Goal: Contribute content: Contribute content

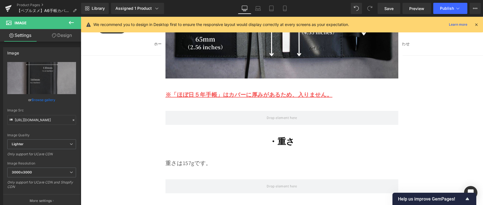
scroll to position [5821, 0]
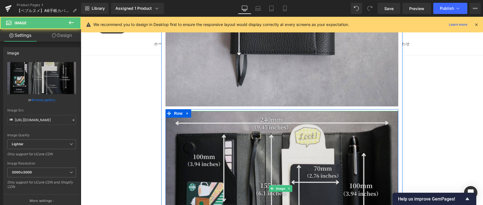
click at [236, 131] on img at bounding box center [282, 189] width 233 height 156
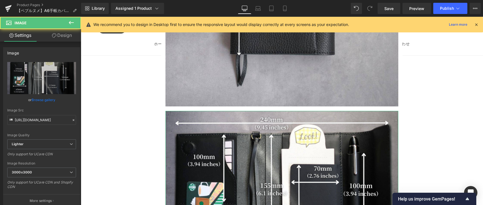
click at [43, 102] on link "Browse gallery" at bounding box center [44, 100] width 24 height 10
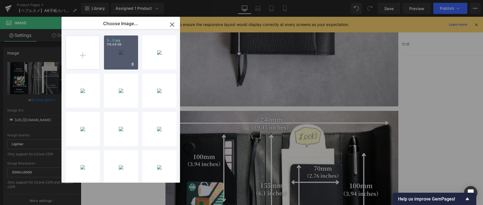
click at [112, 62] on div "3...3.jpg 176.89 KB" at bounding box center [121, 53] width 34 height 34
type input "[URL][DOMAIN_NAME]"
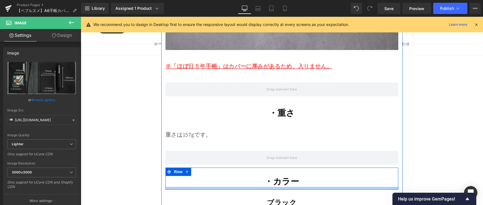
scroll to position [6114, 0]
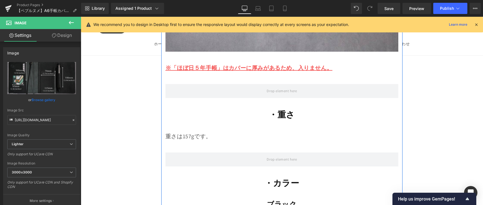
click at [194, 131] on p "重さは157gです。" at bounding box center [282, 136] width 233 height 10
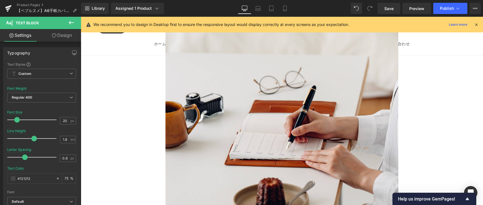
scroll to position [3560, 0]
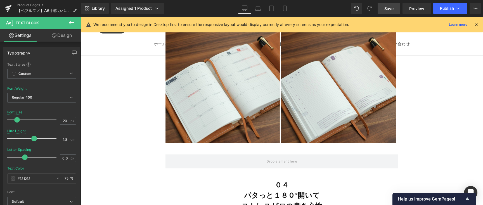
click at [391, 11] on span "Save" at bounding box center [389, 9] width 9 height 6
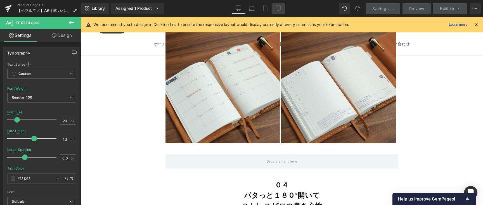
click at [282, 8] on icon at bounding box center [279, 9] width 6 height 6
type input "18"
type input "75"
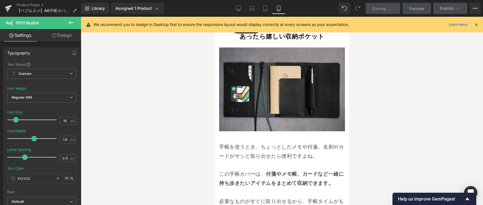
scroll to position [1597, 0]
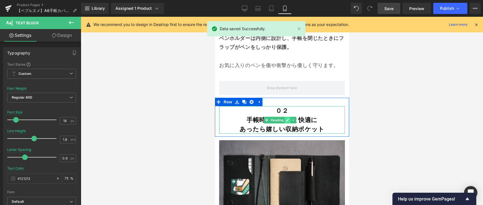
click at [285, 119] on link at bounding box center [287, 120] width 6 height 7
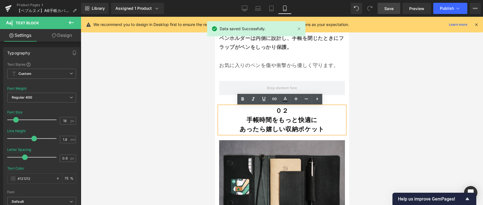
click at [266, 122] on b "手帳時間をもっと快適に あったら嬉しい収納ポケット" at bounding box center [281, 124] width 85 height 17
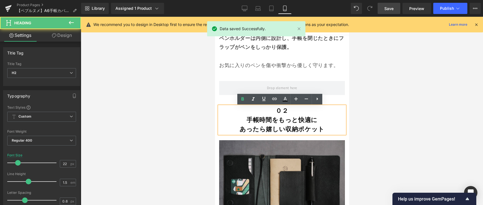
scroll to position [1792, 0]
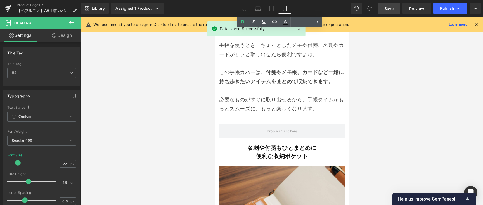
click at [267, 144] on b "名刺や付箋もひとまとめに" at bounding box center [281, 147] width 69 height 7
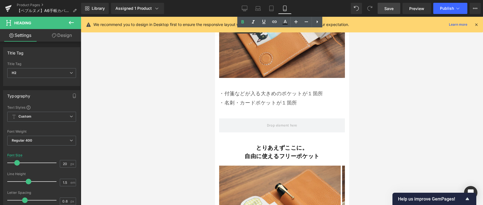
scroll to position [2016, 0]
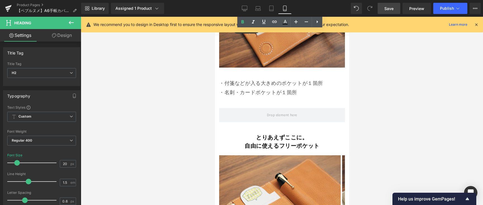
click at [267, 138] on div "とりあえずここに。 自由に使えるフリーポケット Heading" at bounding box center [282, 141] width 126 height 17
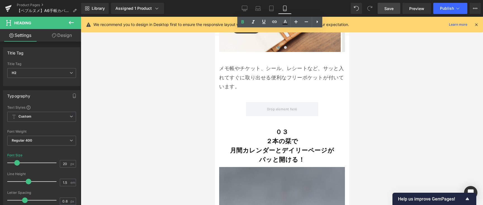
scroll to position [2266, 0]
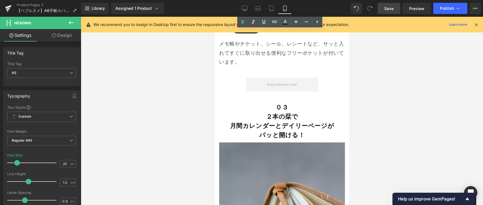
click at [266, 125] on b "月間カレンダーとデイリーページが パッと開ける！" at bounding box center [282, 130] width 104 height 17
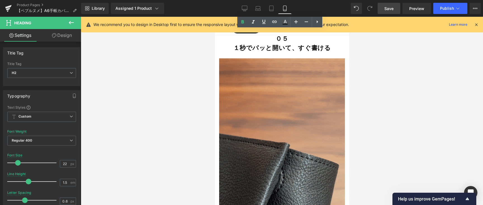
scroll to position [2989, 0]
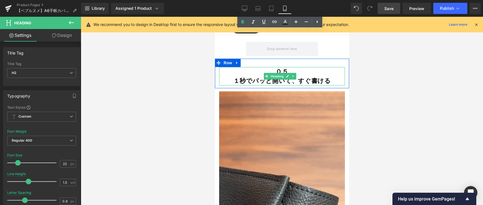
click at [260, 81] on strong "１秒でパッと開いて、すぐ書ける" at bounding box center [282, 81] width 98 height 8
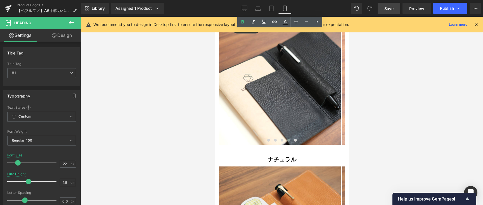
scroll to position [4491, 0]
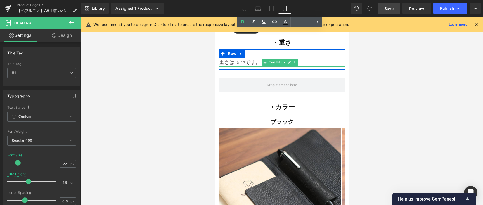
click at [247, 58] on p "重さは157gです。" at bounding box center [282, 62] width 126 height 9
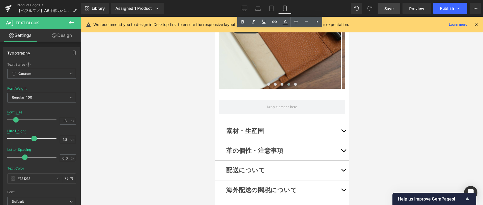
scroll to position [5010, 0]
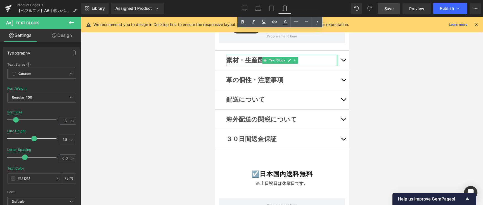
click at [337, 55] on div at bounding box center [337, 60] width 1 height 11
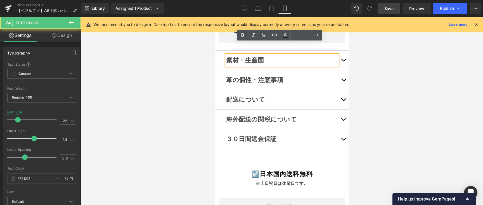
click at [338, 51] on button "button" at bounding box center [343, 61] width 11 height 20
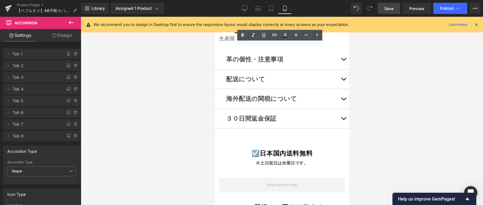
scroll to position [4125, 0]
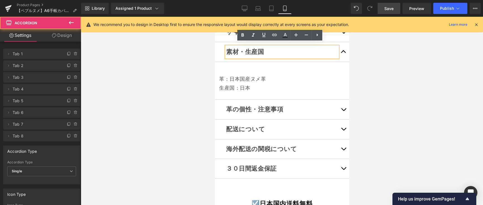
click at [339, 104] on button "button" at bounding box center [343, 110] width 11 height 20
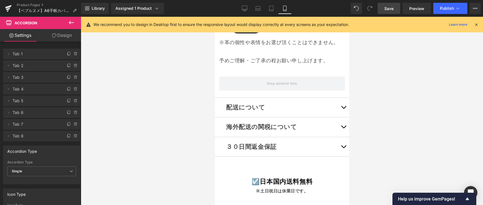
click at [341, 100] on button "button" at bounding box center [343, 108] width 11 height 20
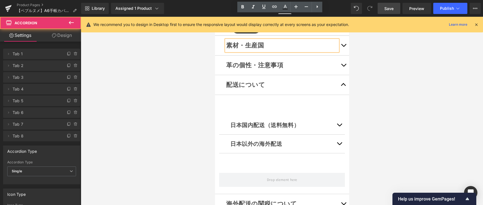
scroll to position [4160, 0]
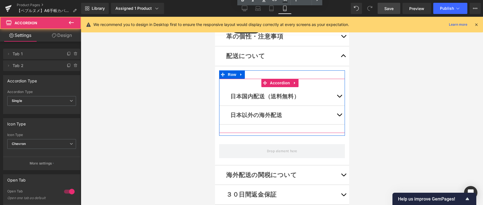
click at [337, 94] on button "button" at bounding box center [339, 96] width 11 height 18
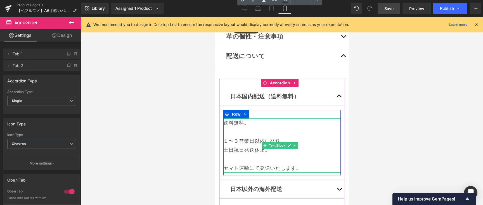
click at [241, 137] on p "１〜３営業日以内に発送。" at bounding box center [281, 141] width 117 height 9
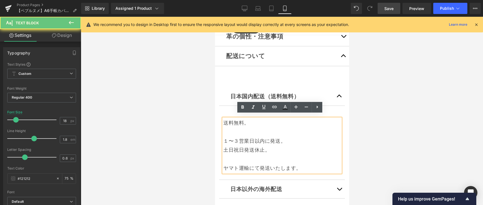
click at [240, 138] on p "１〜３営業日以内に発送。" at bounding box center [281, 141] width 117 height 9
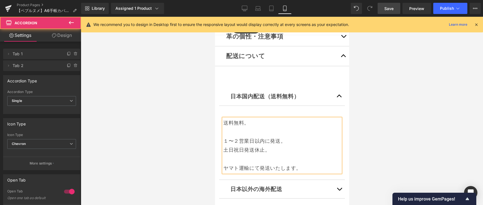
click at [336, 182] on button "button" at bounding box center [339, 189] width 11 height 18
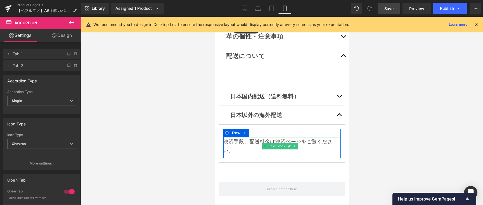
click at [225, 137] on p "決済手段、配送料金は決済ページをご覧ください。" at bounding box center [281, 146] width 117 height 18
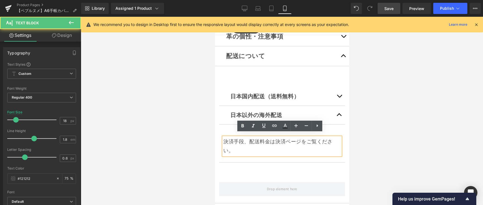
click at [225, 137] on p "決済手段、配送料金は決済ページをご覧ください。" at bounding box center [281, 146] width 117 height 18
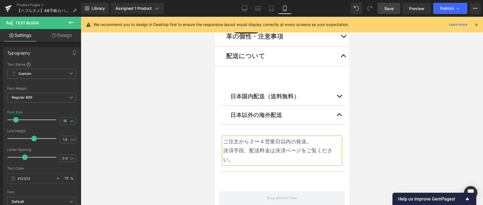
click at [385, 12] on link "Save" at bounding box center [389, 8] width 23 height 11
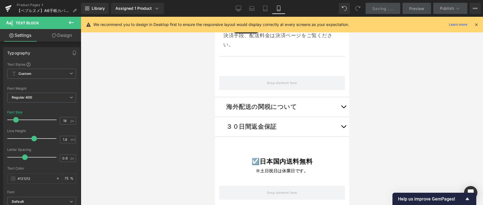
click at [340, 105] on button "button" at bounding box center [343, 107] width 11 height 20
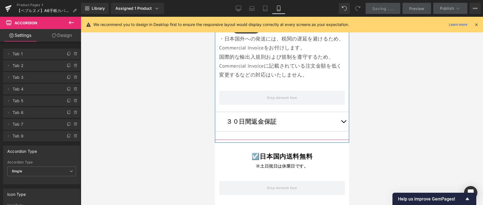
click at [338, 114] on button "button" at bounding box center [343, 122] width 11 height 20
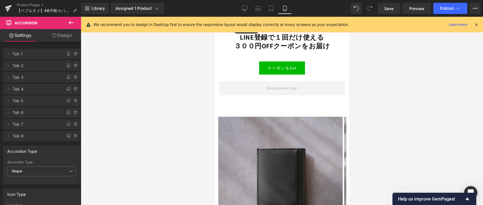
scroll to position [4842, 0]
click at [315, 118] on img at bounding box center [280, 178] width 124 height 124
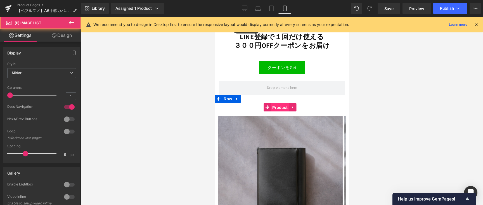
click at [277, 104] on span "Product" at bounding box center [280, 108] width 18 height 8
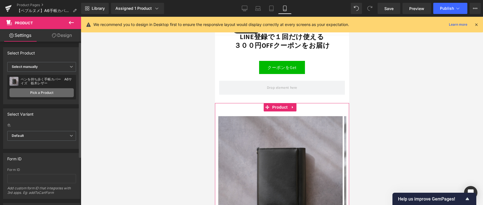
click at [48, 96] on link "Pick a Product" at bounding box center [42, 92] width 64 height 9
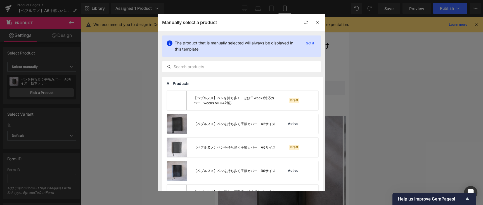
scroll to position [103, 0]
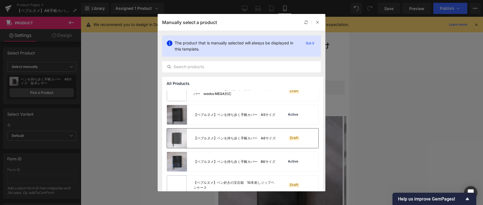
click at [262, 138] on div "【ペブルヌメ】ペンを持ち歩く手帳カバー　A6サイズ" at bounding box center [235, 138] width 82 height 5
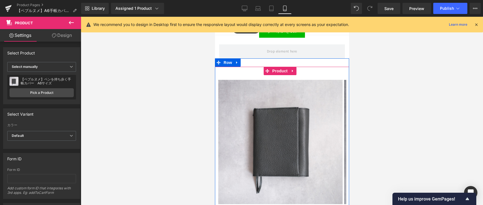
scroll to position [4880, 0]
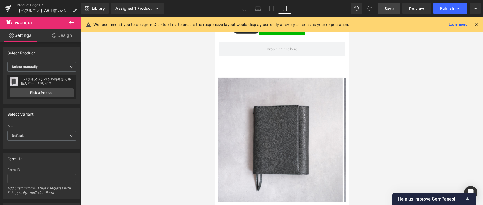
click at [387, 8] on span "Save" at bounding box center [389, 9] width 9 height 6
click at [456, 4] on button "Publish" at bounding box center [451, 8] width 34 height 11
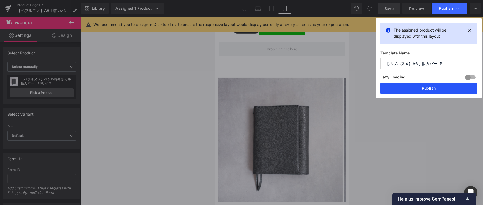
click at [441, 86] on button "Publish" at bounding box center [429, 88] width 97 height 11
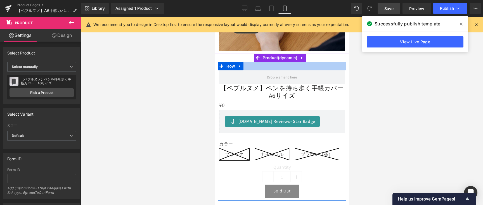
scroll to position [123, 0]
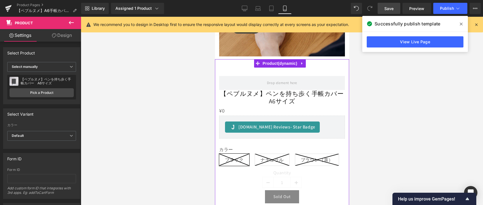
click at [294, 95] on div "【ペブルヌメ】ペンを持ち歩く手帳カバー　A6サイズ (P) Title" at bounding box center [282, 98] width 126 height 16
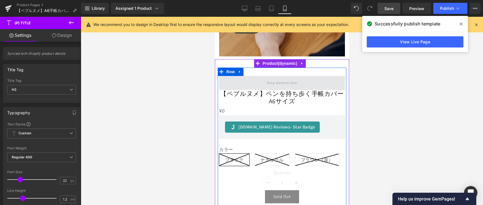
click at [256, 78] on span at bounding box center [282, 83] width 126 height 14
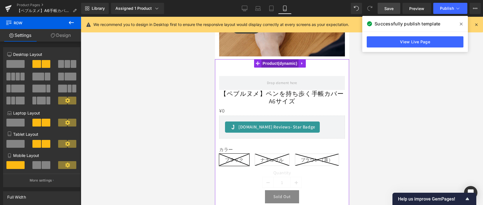
click at [277, 62] on span "Product" at bounding box center [279, 63] width 37 height 8
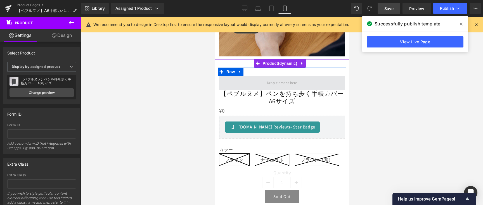
click at [235, 78] on span at bounding box center [282, 83] width 126 height 14
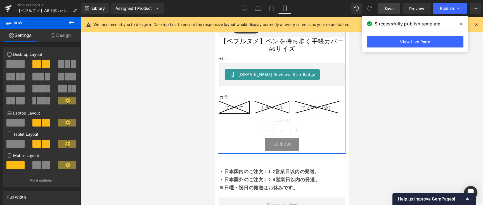
scroll to position [69, 0]
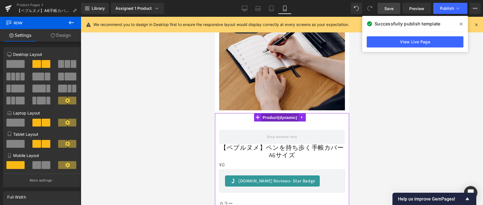
click at [282, 114] on span "Product" at bounding box center [279, 118] width 37 height 8
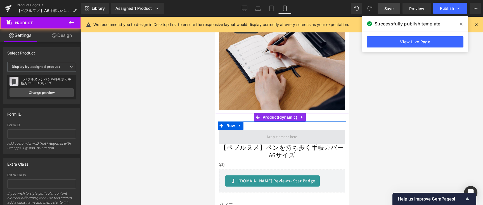
click at [285, 133] on span at bounding box center [282, 137] width 34 height 9
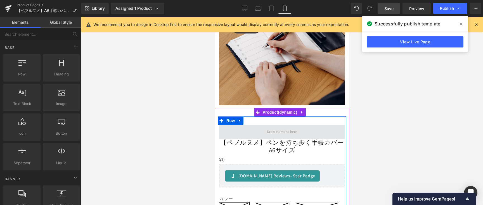
scroll to position [79, 0]
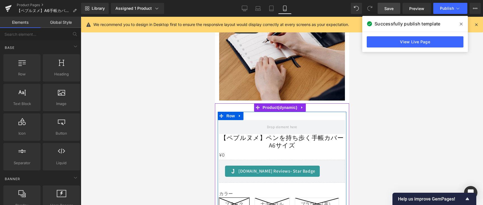
click at [282, 134] on link "【ペブルヌメ】ペンを持ち歩く手帳カバー　A6サイズ" at bounding box center [282, 141] width 126 height 15
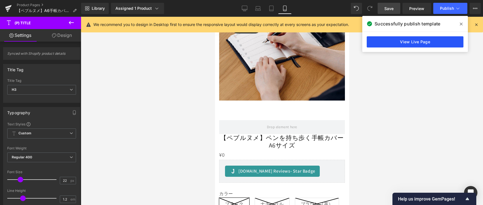
click at [416, 41] on link "View Live Page" at bounding box center [415, 41] width 97 height 11
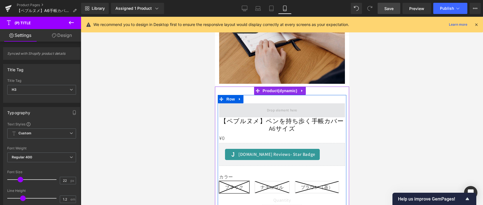
scroll to position [114, 0]
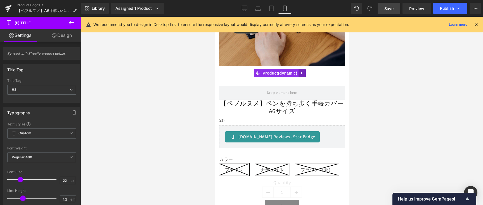
click at [304, 71] on icon at bounding box center [302, 73] width 4 height 4
click at [300, 71] on icon at bounding box center [299, 73] width 4 height 4
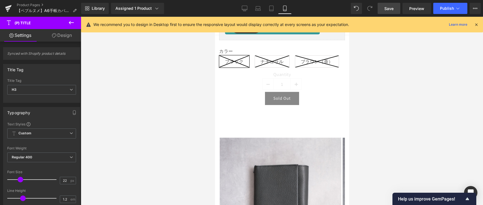
click at [303, 92] on div "Quantity 1" at bounding box center [282, 82] width 126 height 20
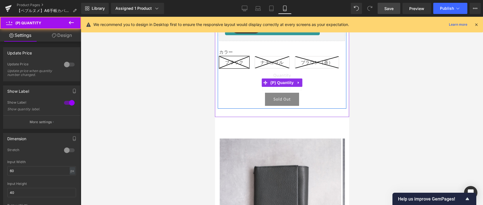
scroll to position [28, 0]
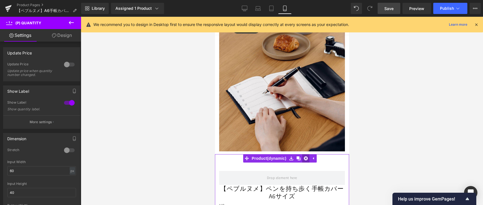
click at [307, 157] on icon at bounding box center [306, 159] width 4 height 4
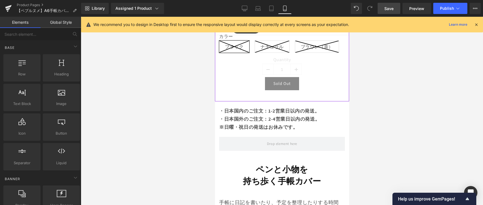
scroll to position [364, 0]
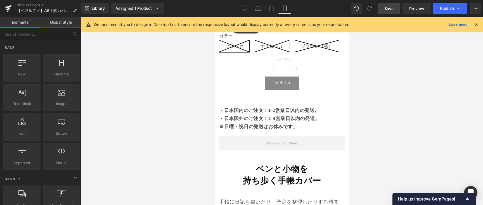
click at [385, 6] on span "Save" at bounding box center [389, 9] width 9 height 6
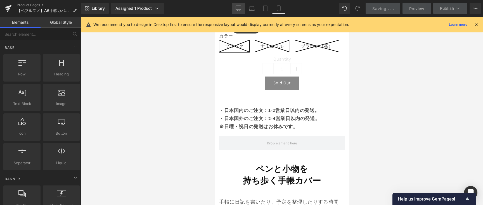
click at [238, 8] on icon at bounding box center [239, 9] width 6 height 6
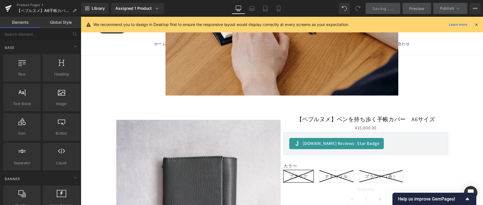
scroll to position [211, 0]
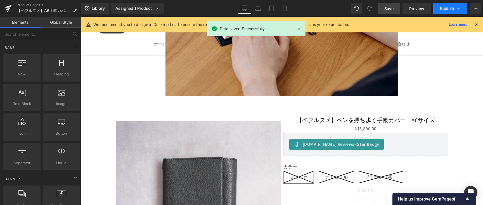
click at [447, 9] on span "Publish" at bounding box center [447, 8] width 14 height 4
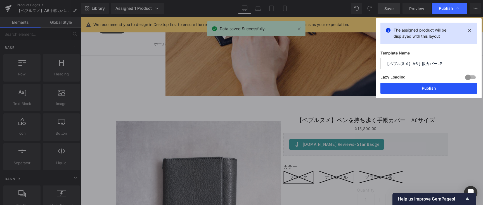
click at [429, 85] on button "Publish" at bounding box center [429, 88] width 97 height 11
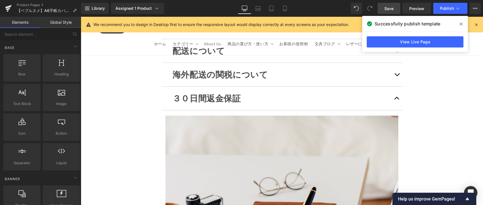
scroll to position [5592, 0]
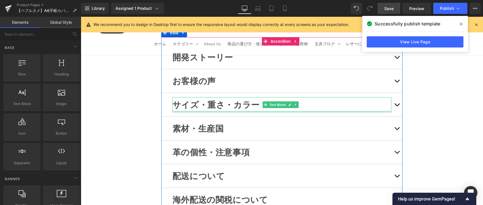
click at [289, 111] on div at bounding box center [282, 111] width 219 height 1
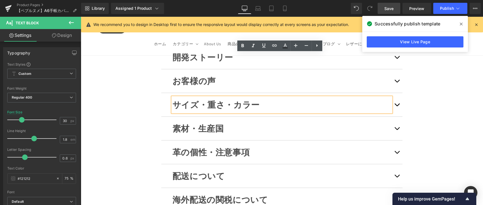
click at [395, 93] on button "button" at bounding box center [397, 104] width 11 height 23
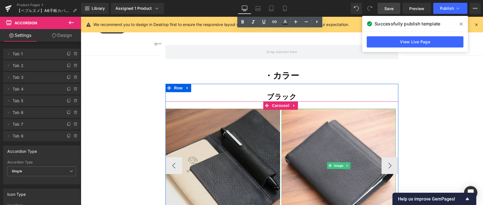
scroll to position [6287, 0]
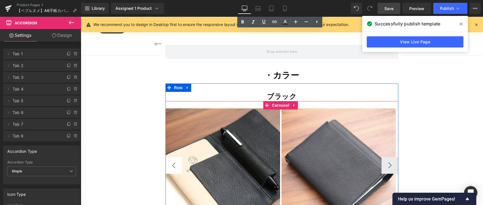
click at [174, 157] on button "‹" at bounding box center [174, 165] width 17 height 17
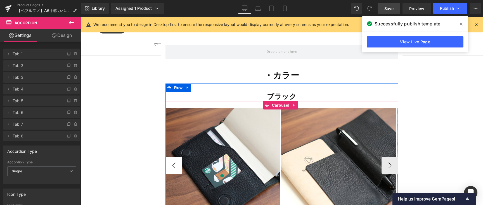
click at [174, 157] on button "‹" at bounding box center [174, 165] width 17 height 17
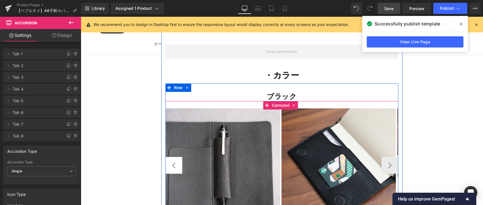
click at [174, 157] on button "‹" at bounding box center [174, 165] width 17 height 17
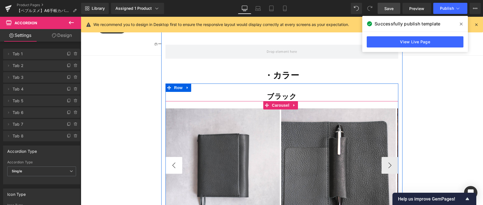
click at [174, 157] on button "‹" at bounding box center [174, 165] width 17 height 17
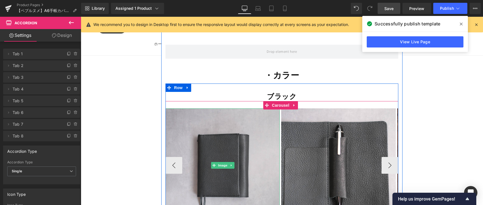
click at [204, 115] on img at bounding box center [223, 166] width 115 height 115
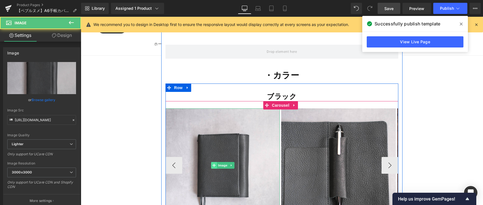
click at [213, 164] on icon at bounding box center [214, 165] width 3 height 3
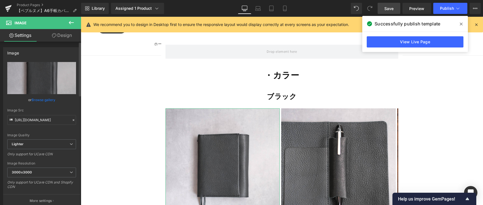
click at [50, 101] on link "Browse gallery" at bounding box center [44, 100] width 24 height 10
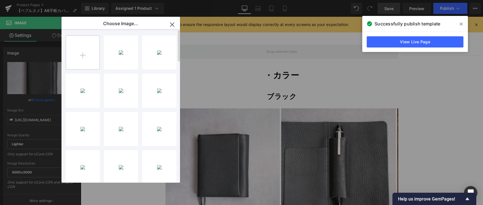
click at [90, 59] on input "file" at bounding box center [83, 53] width 34 height 34
type input "C:\fakepath\しぼ暗め.JPG"
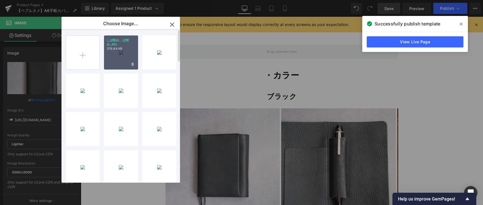
click at [118, 57] on div "しぼ暗め...ぼ暗め.JPG 376.84 KB" at bounding box center [121, 53] width 34 height 34
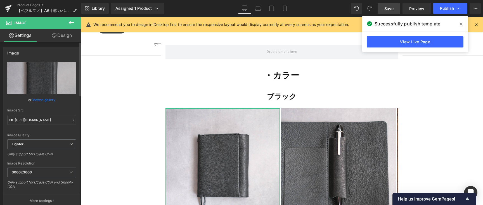
click at [46, 101] on link "Browse gallery" at bounding box center [44, 100] width 24 height 10
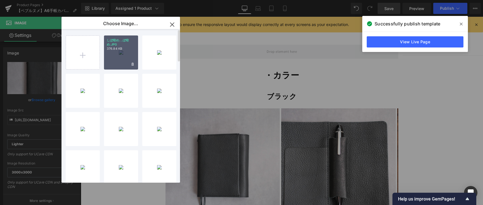
click at [126, 50] on p "376.84 KB" at bounding box center [121, 49] width 29 height 4
type input "[URL][DOMAIN_NAME]"
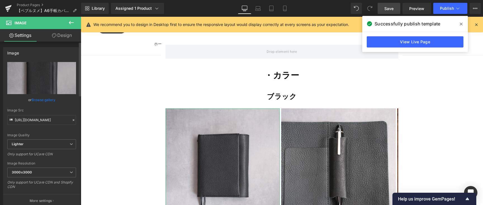
click at [42, 99] on link "Browse gallery" at bounding box center [44, 100] width 24 height 10
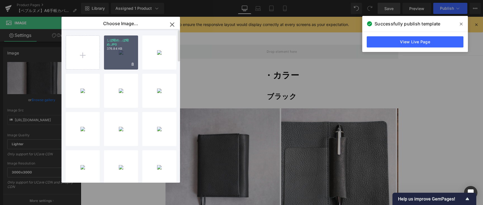
click at [118, 57] on div "しぼ暗め...ぼ暗め.JPG 376.84 KB" at bounding box center [121, 53] width 34 height 34
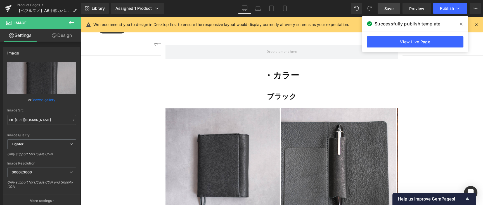
click at [389, 4] on link "Save" at bounding box center [389, 8] width 23 height 11
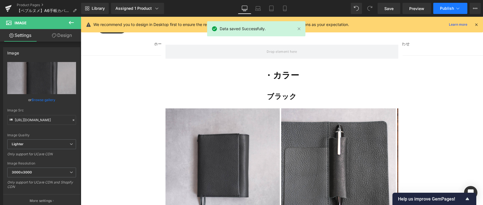
click at [451, 9] on span "Publish" at bounding box center [447, 8] width 14 height 4
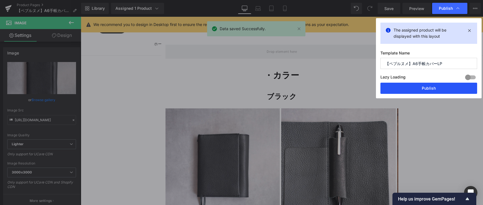
click at [431, 91] on button "Publish" at bounding box center [429, 88] width 97 height 11
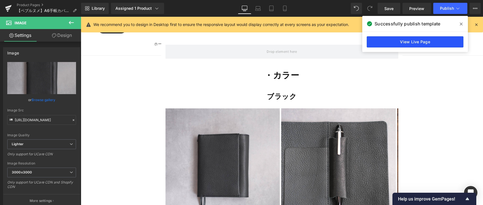
click at [449, 43] on link "View Live Page" at bounding box center [415, 41] width 97 height 11
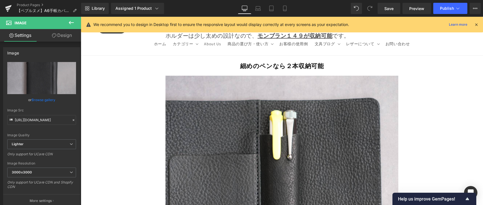
scroll to position [1689, 0]
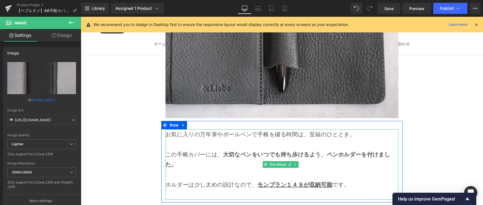
click at [333, 181] on span "モンブラン１４９が収納可能 です。" at bounding box center [304, 184] width 92 height 7
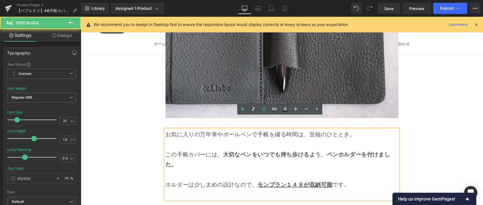
click at [305, 181] on u "モンブラン１４９が収納可能" at bounding box center [295, 184] width 75 height 7
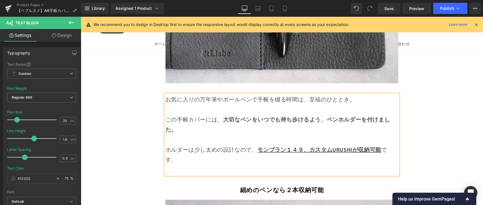
scroll to position [1734, 0]
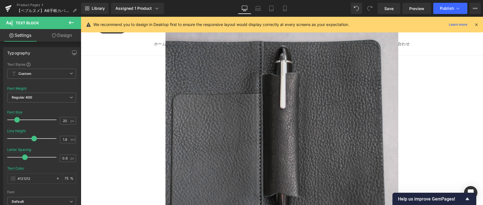
click at [333, 103] on img at bounding box center [282, 130] width 233 height 233
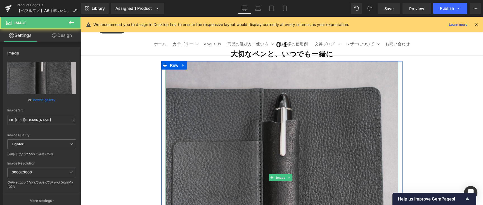
scroll to position [1511, 0]
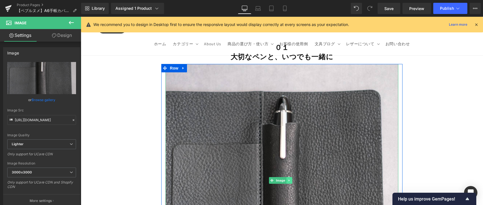
click at [288, 179] on icon at bounding box center [289, 180] width 3 height 3
click at [291, 179] on icon at bounding box center [292, 180] width 3 height 3
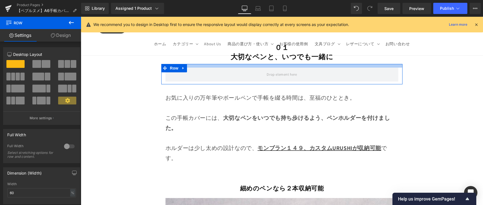
click at [276, 64] on div at bounding box center [281, 66] width 241 height 4
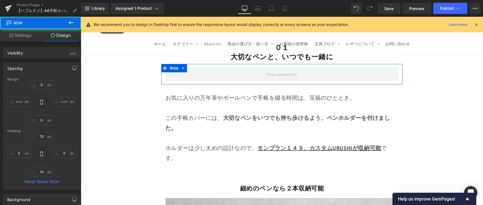
click at [74, 27] on button at bounding box center [72, 23] width 20 height 12
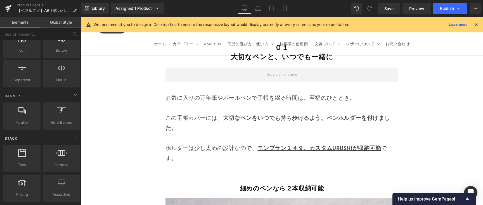
scroll to position [90, 0]
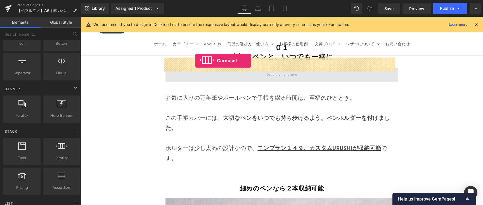
drag, startPoint x: 152, startPoint y: 156, endPoint x: 196, endPoint y: 61, distance: 104.8
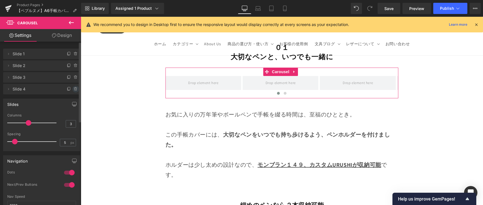
click at [75, 89] on icon at bounding box center [76, 89] width 4 height 4
click at [75, 89] on button "Delete" at bounding box center [70, 89] width 18 height 7
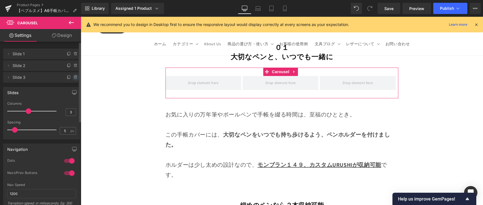
click at [75, 75] on span at bounding box center [75, 77] width 7 height 7
click at [74, 77] on button "Delete" at bounding box center [70, 77] width 18 height 7
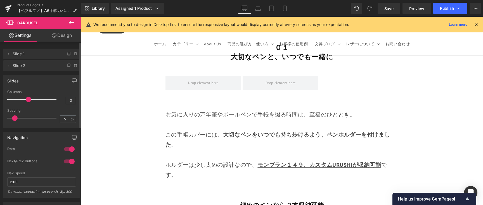
click at [70, 19] on icon at bounding box center [71, 22] width 7 height 7
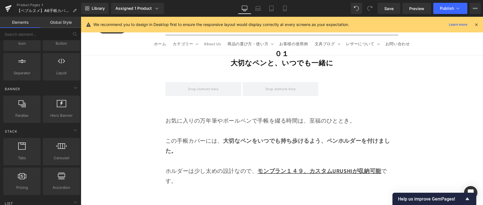
scroll to position [1504, 0]
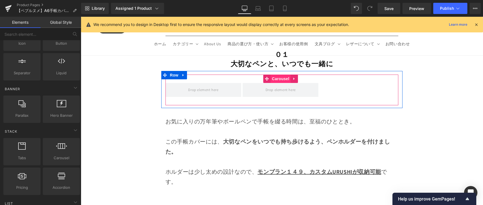
click at [279, 75] on span "Carousel" at bounding box center [281, 79] width 20 height 8
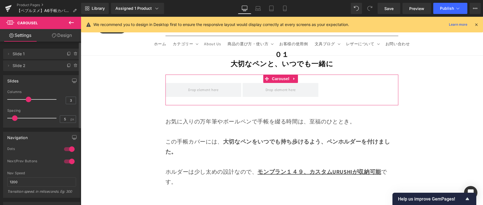
type input "2"
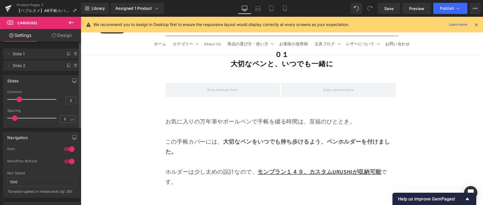
drag, startPoint x: 27, startPoint y: 102, endPoint x: 20, endPoint y: 102, distance: 6.4
click at [20, 102] on span at bounding box center [20, 100] width 6 height 6
click at [70, 23] on icon at bounding box center [71, 22] width 7 height 7
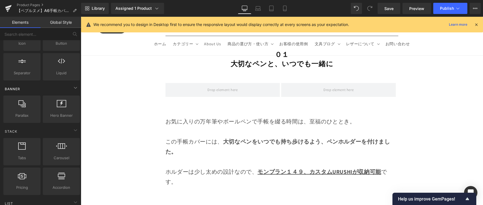
scroll to position [0, 0]
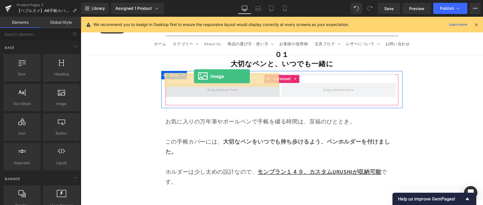
drag, startPoint x: 155, startPoint y: 110, endPoint x: 194, endPoint y: 76, distance: 51.8
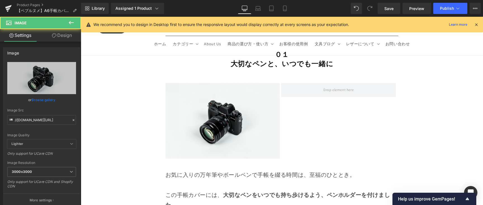
click at [75, 22] on button at bounding box center [72, 23] width 20 height 12
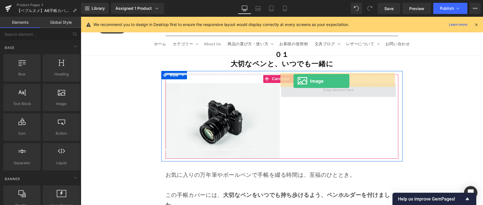
drag, startPoint x: 159, startPoint y: 113, endPoint x: 294, endPoint y: 81, distance: 139.4
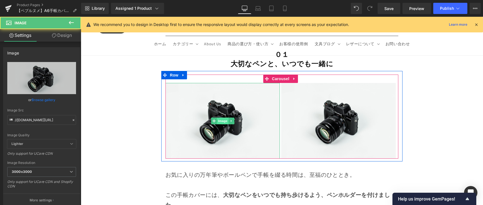
click at [221, 118] on span "Image" at bounding box center [223, 121] width 12 height 7
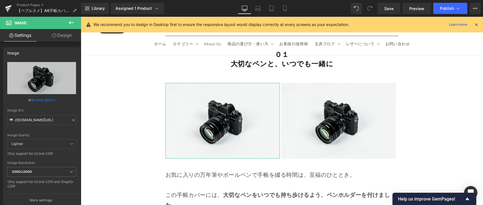
click at [45, 98] on link "Browse gallery" at bounding box center [44, 100] width 24 height 10
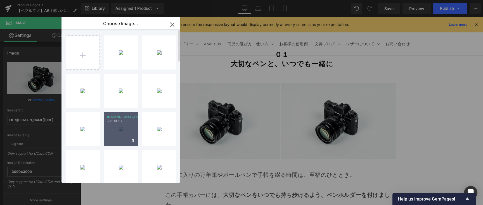
click at [117, 131] on div "D1AF2F5...0E54.JPG 505.18 KB" at bounding box center [121, 129] width 34 height 34
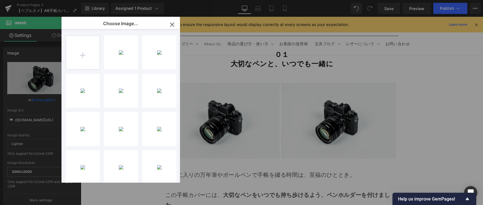
type input "[URL][DOMAIN_NAME]"
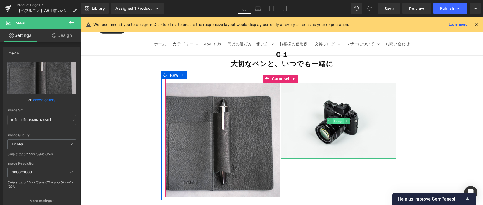
click at [334, 118] on span "Image" at bounding box center [339, 121] width 12 height 7
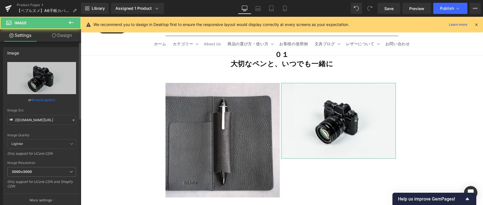
click at [40, 100] on link "Browse gallery" at bounding box center [44, 100] width 24 height 10
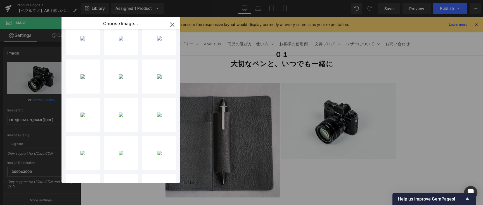
scroll to position [156, 0]
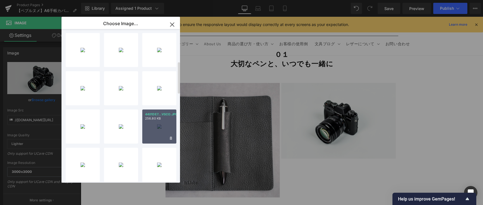
click at [167, 120] on p "256.80 KB" at bounding box center [159, 119] width 29 height 4
type input "[URL][DOMAIN_NAME]"
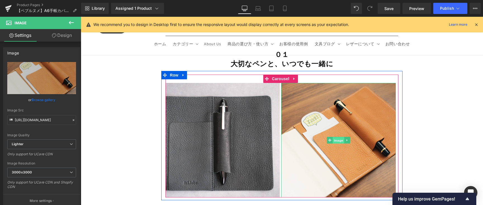
click at [338, 137] on span "Image" at bounding box center [339, 140] width 12 height 7
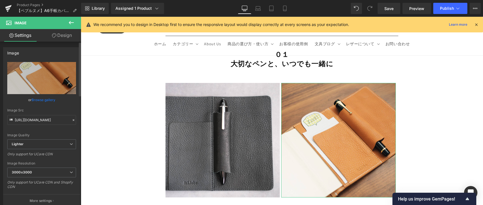
click at [41, 98] on link "Browse gallery" at bounding box center [44, 100] width 24 height 10
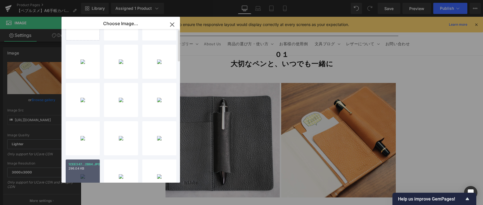
scroll to position [0, 0]
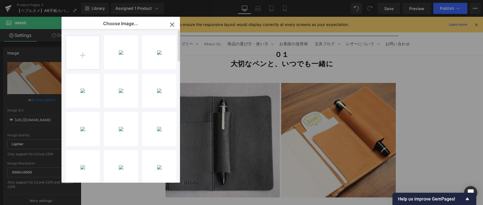
click at [86, 49] on input "file" at bounding box center [83, 53] width 34 height 34
type input "C:\fakepath\9375CF69-24CC-4DF4-B112-639FDFAAEB32-412-000000116350E5DB_VSCO.JPG"
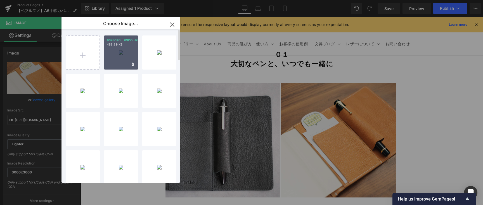
click at [120, 53] on div "9375CF6...VSCO.JPG 488.89 KB" at bounding box center [121, 53] width 34 height 34
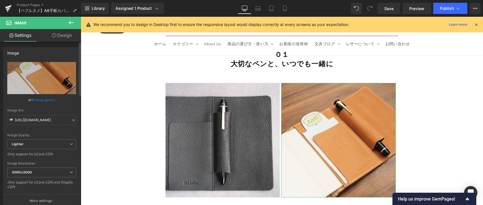
click at [50, 99] on link "Browse gallery" at bounding box center [44, 100] width 24 height 10
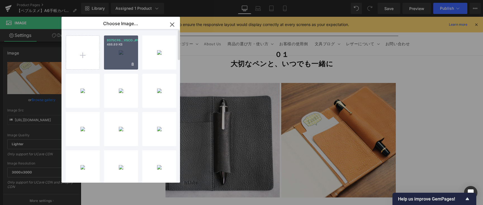
click at [117, 57] on div "9375CF6...VSCO.JPG 488.89 KB" at bounding box center [121, 53] width 34 height 34
type input "[URL][DOMAIN_NAME]"
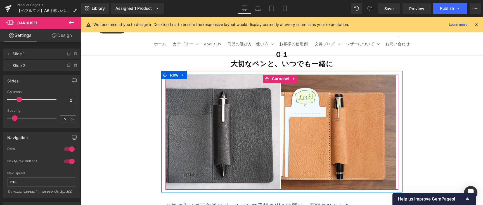
drag, startPoint x: 260, startPoint y: 62, endPoint x: 261, endPoint y: 57, distance: 4.6
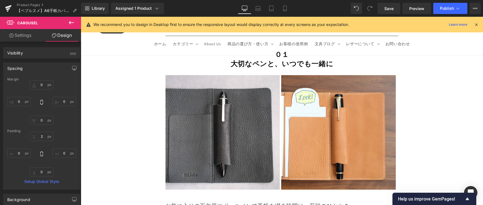
click at [285, 14] on div "Library Assigned 1 Product Product Preview 【ペブルヌメ】ペンを持ち歩く手帳カバー　A6サイズ Manage ass…" at bounding box center [282, 8] width 402 height 17
click at [286, 11] on icon at bounding box center [285, 9] width 6 height 6
type input "0"
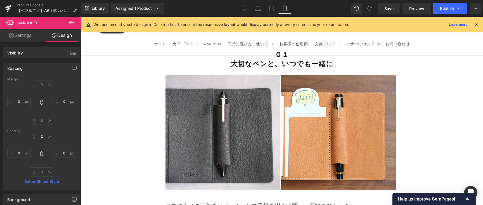
type input "0"
type input "2"
type input "0"
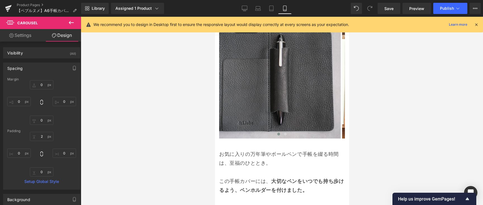
scroll to position [1195, 0]
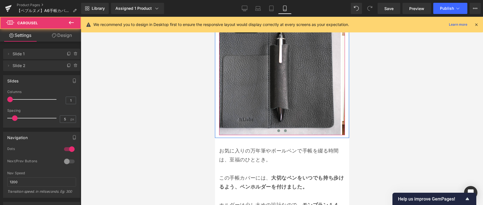
click at [285, 134] on button at bounding box center [285, 131] width 7 height 6
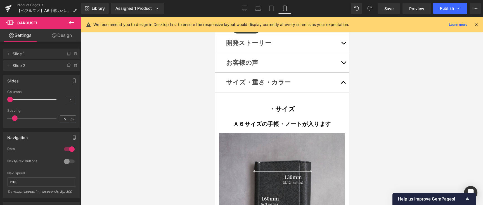
scroll to position [4096, 0]
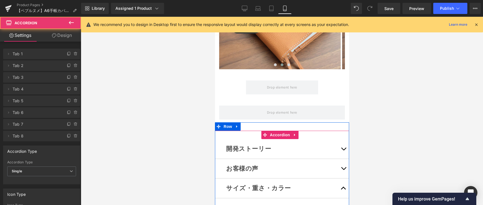
click at [341, 150] on button "button" at bounding box center [343, 149] width 11 height 20
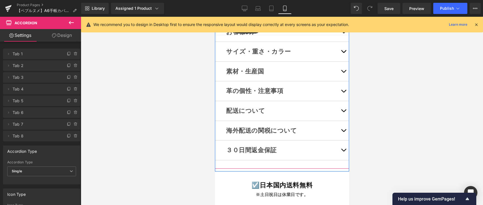
scroll to position [5528, 0]
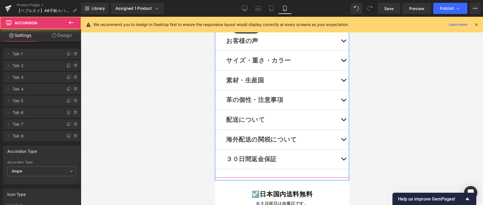
click at [341, 70] on button "button" at bounding box center [343, 61] width 11 height 20
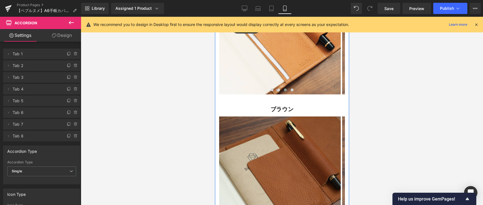
scroll to position [4812, 0]
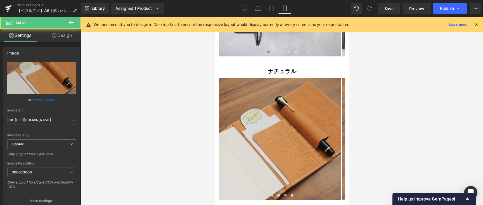
click at [295, 122] on img at bounding box center [280, 139] width 122 height 122
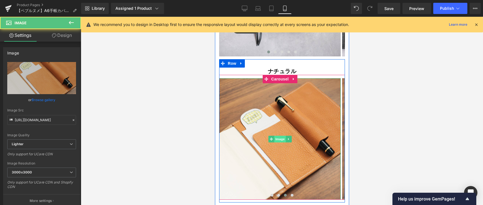
click at [276, 136] on span "Image" at bounding box center [280, 139] width 12 height 7
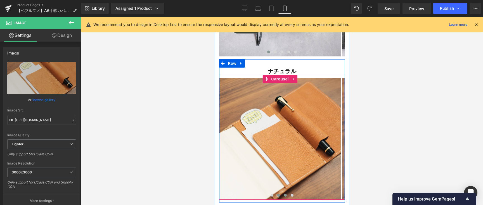
click at [277, 194] on span at bounding box center [278, 195] width 3 height 3
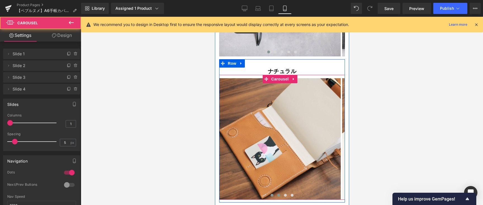
click at [270, 194] on span at bounding box center [271, 195] width 3 height 3
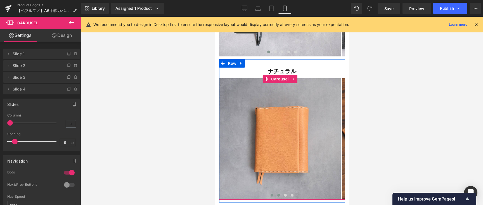
click at [277, 194] on span at bounding box center [278, 195] width 3 height 3
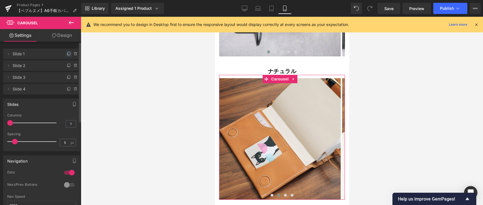
click at [67, 56] on icon at bounding box center [69, 54] width 4 height 4
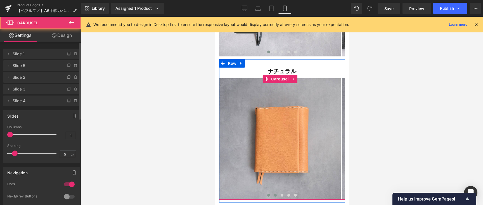
click at [274, 194] on span at bounding box center [275, 195] width 3 height 3
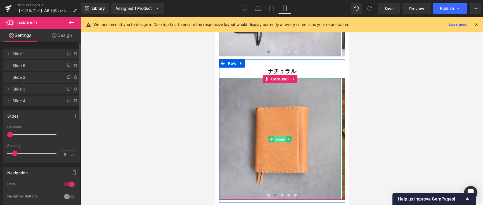
click at [281, 136] on span "Image" at bounding box center [280, 139] width 12 height 7
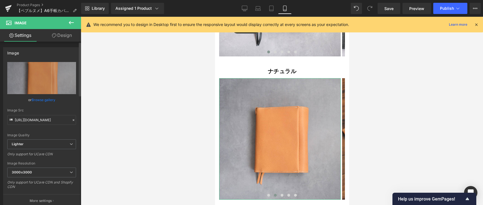
click at [45, 100] on link "Browse gallery" at bounding box center [44, 100] width 24 height 10
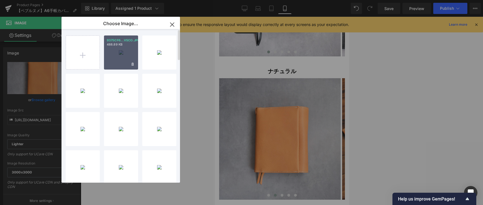
click at [124, 59] on div "9375CF6...VSCO.JPG 488.89 KB" at bounding box center [121, 53] width 34 height 34
type input "[URL][DOMAIN_NAME]"
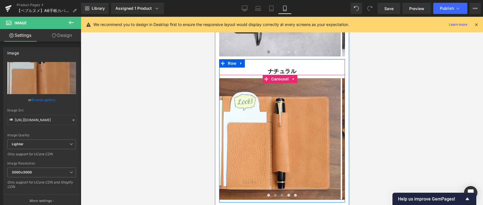
click at [279, 193] on button at bounding box center [282, 196] width 7 height 6
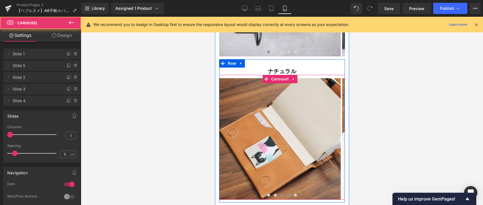
click at [287, 194] on span at bounding box center [288, 195] width 3 height 3
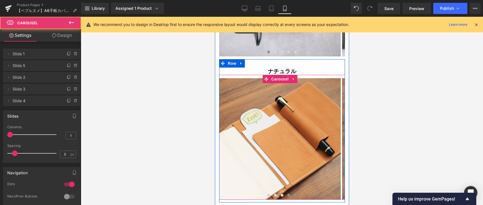
click at [294, 194] on span at bounding box center [295, 195] width 3 height 3
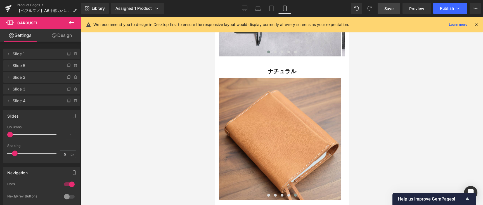
click at [387, 10] on span "Save" at bounding box center [389, 9] width 9 height 6
click at [448, 10] on span "Publish" at bounding box center [447, 8] width 14 height 4
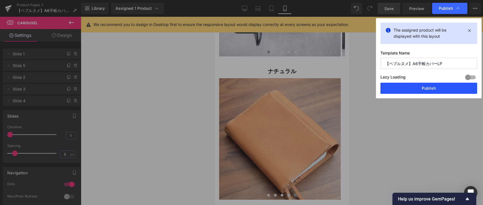
click at [431, 89] on button "Publish" at bounding box center [429, 88] width 97 height 11
